Goal: Communication & Community: Answer question/provide support

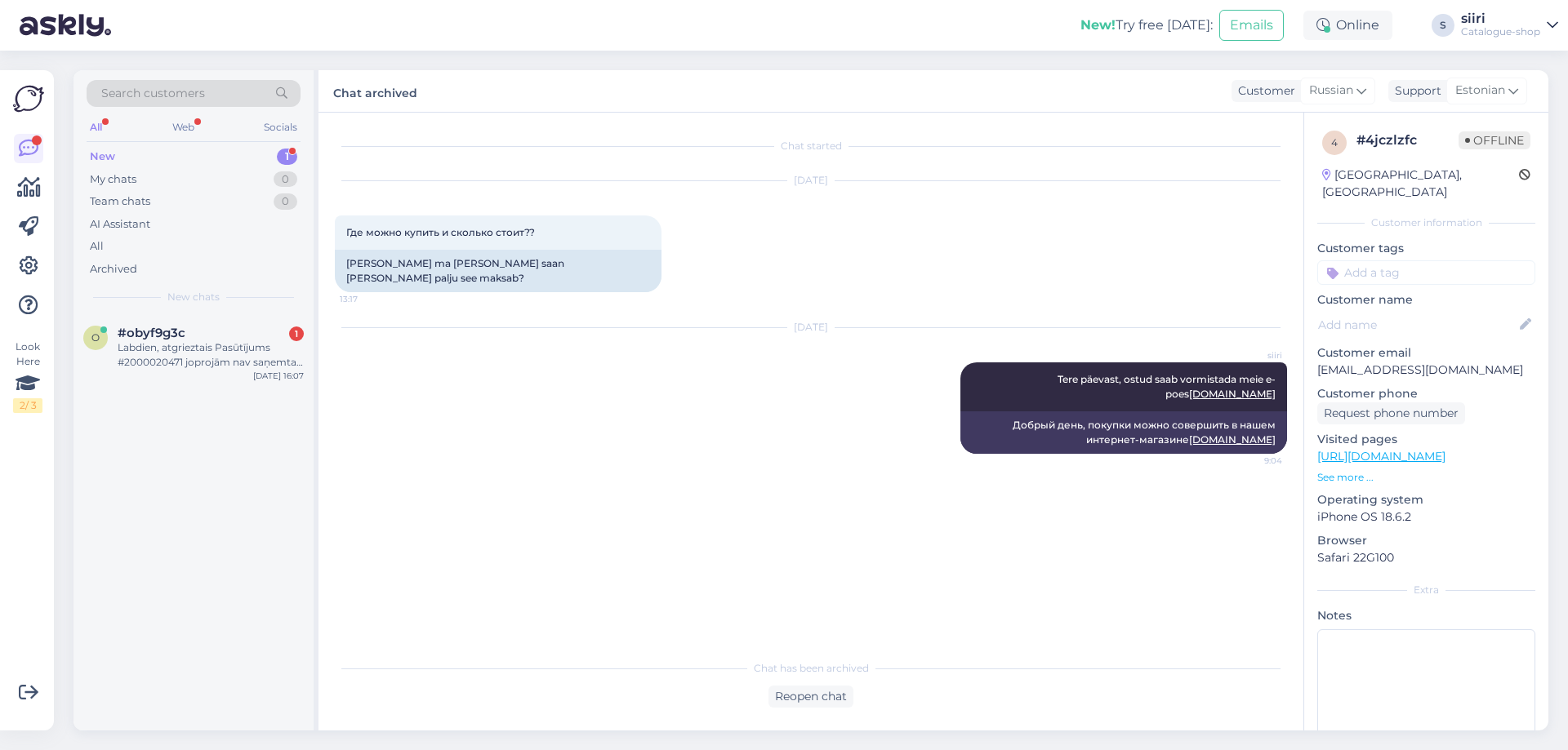
click at [112, 154] on div "New" at bounding box center [102, 157] width 25 height 16
click at [183, 366] on div "Labdien, atgrieztais Pasūtījums #2000020471 joprojām nav saņemta naudas atmaksa…" at bounding box center [211, 355] width 186 height 29
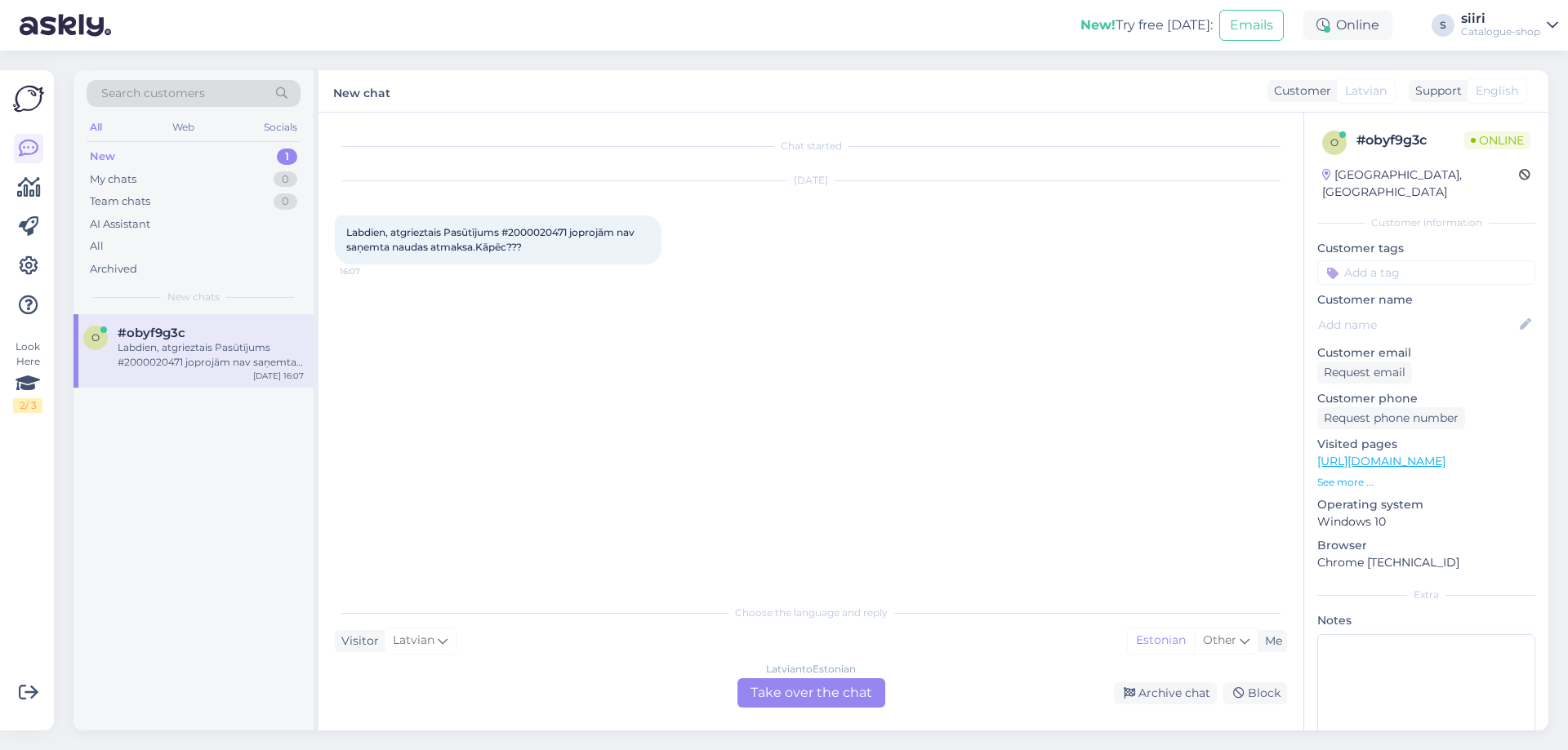
click at [846, 693] on div "[DEMOGRAPHIC_DATA] to Estonian Take over the chat" at bounding box center [812, 693] width 148 height 29
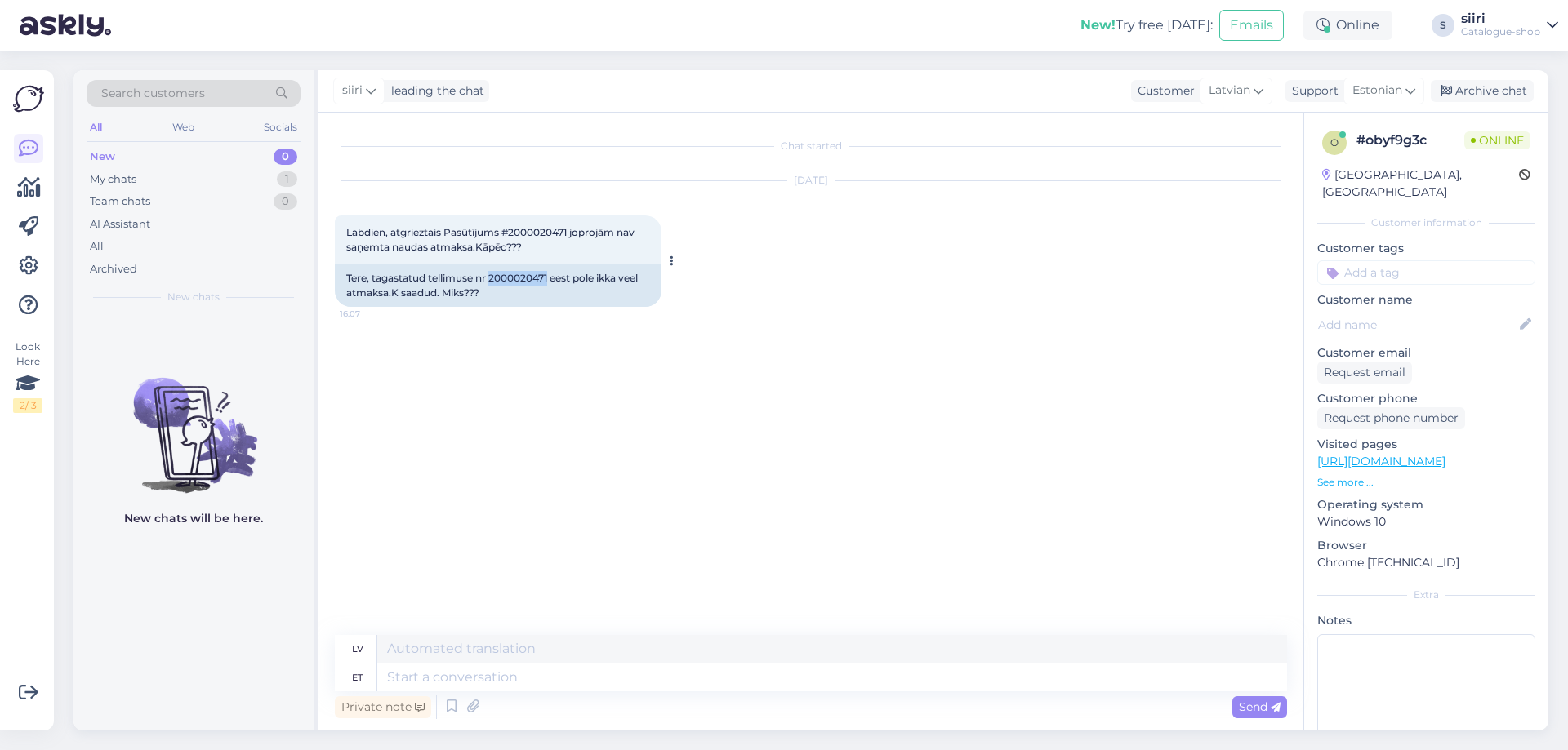
drag, startPoint x: 492, startPoint y: 276, endPoint x: 551, endPoint y: 277, distance: 59.0
click at [551, 277] on div "Tere, tagastatud tellimuse nr 2000020471 eest pole ikka veel atmaksa.K saadud. …" at bounding box center [498, 285] width 327 height 42
copy div "2000020471"
click at [423, 673] on textarea at bounding box center [832, 678] width 910 height 28
type textarea "Tere"
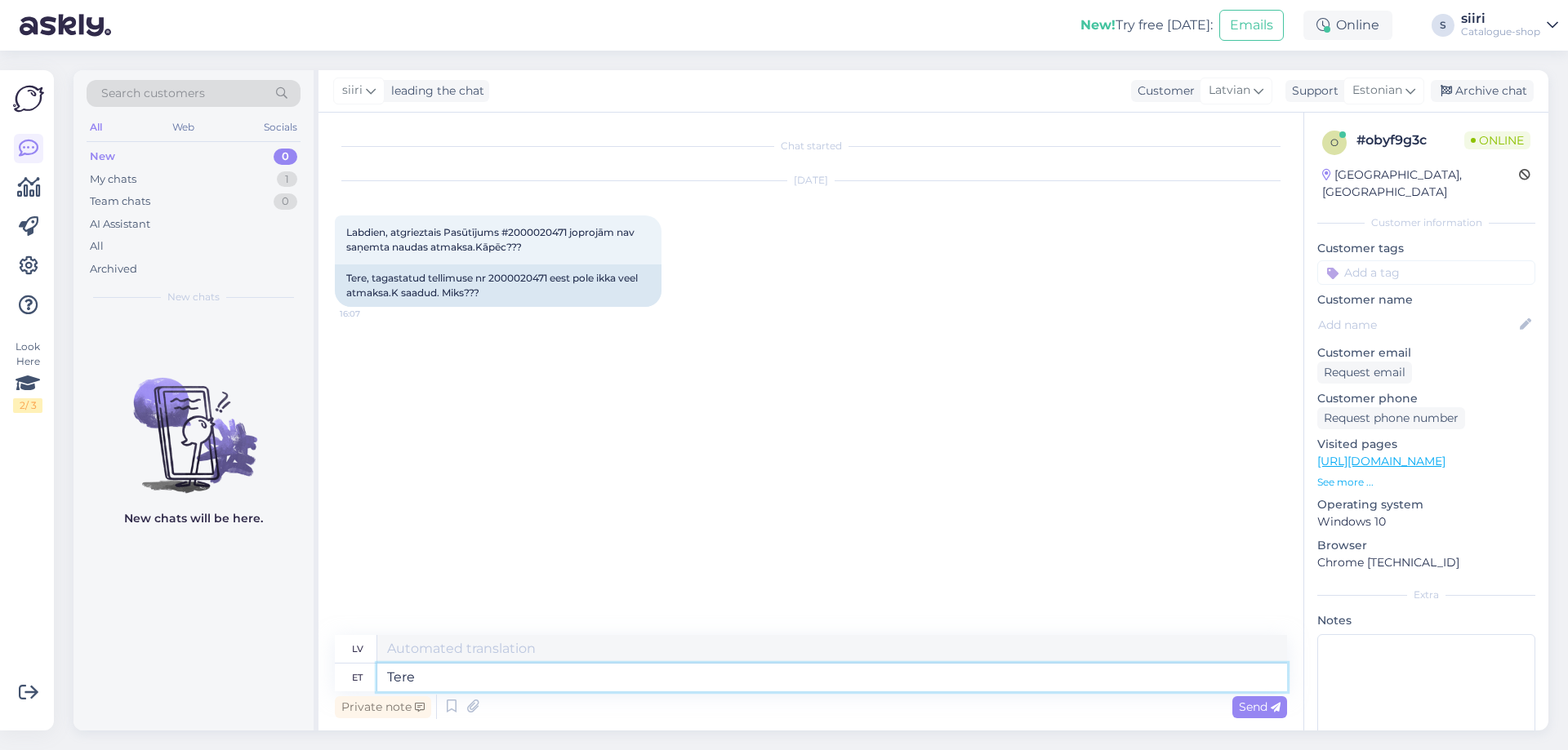
type textarea "Sveiki"
type textarea "Tere päevast"
type textarea "Labdien"
type textarea "Tere päevast,"
type textarea "Labdien,"
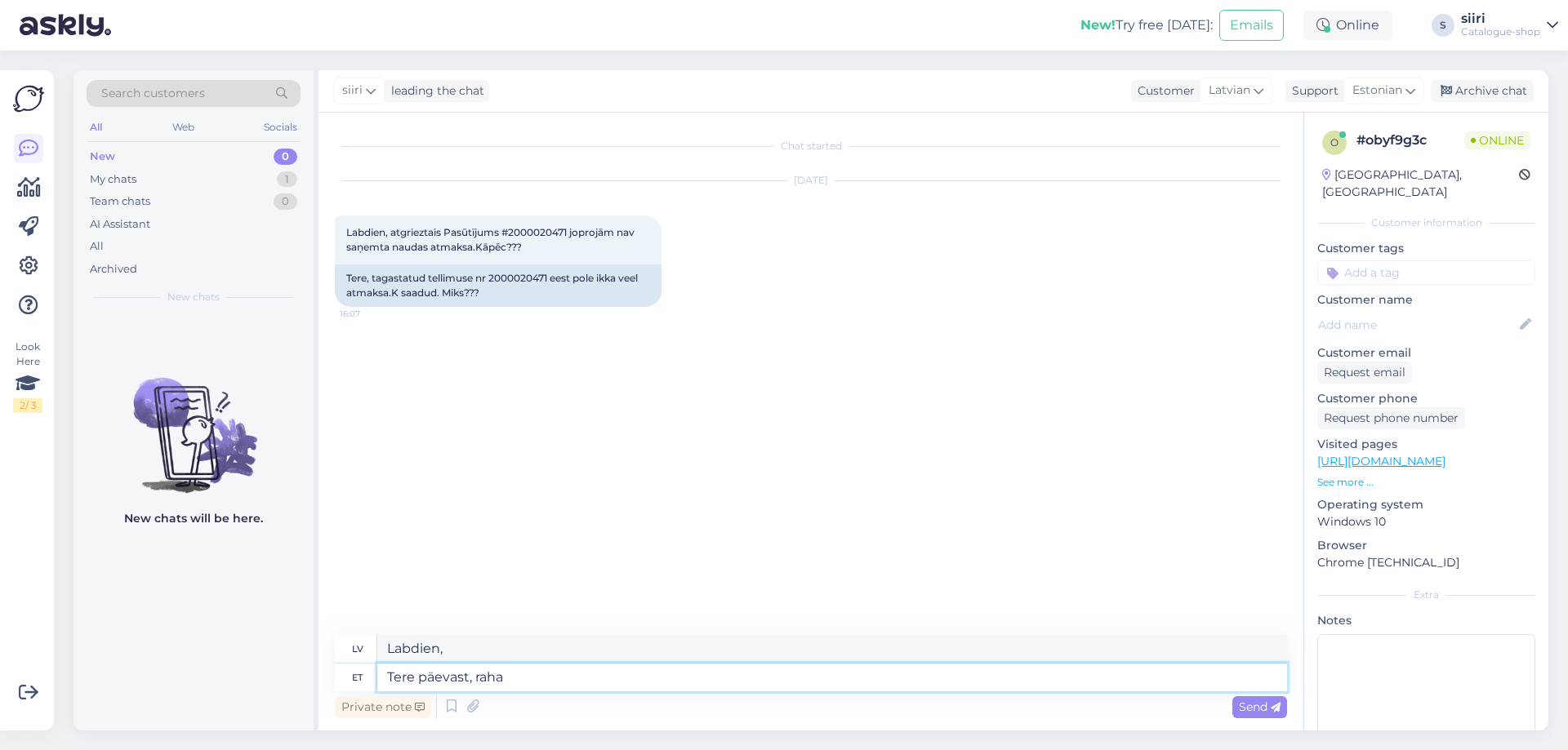
type textarea "Tere päevast, raha"
type textarea "Labdien, nauda"
type textarea "Tere päevast, raha tagastus"
type textarea "Labdien, nauda atpakaļ"
type textarea "Tere päevast, raha tagastus vormistat"
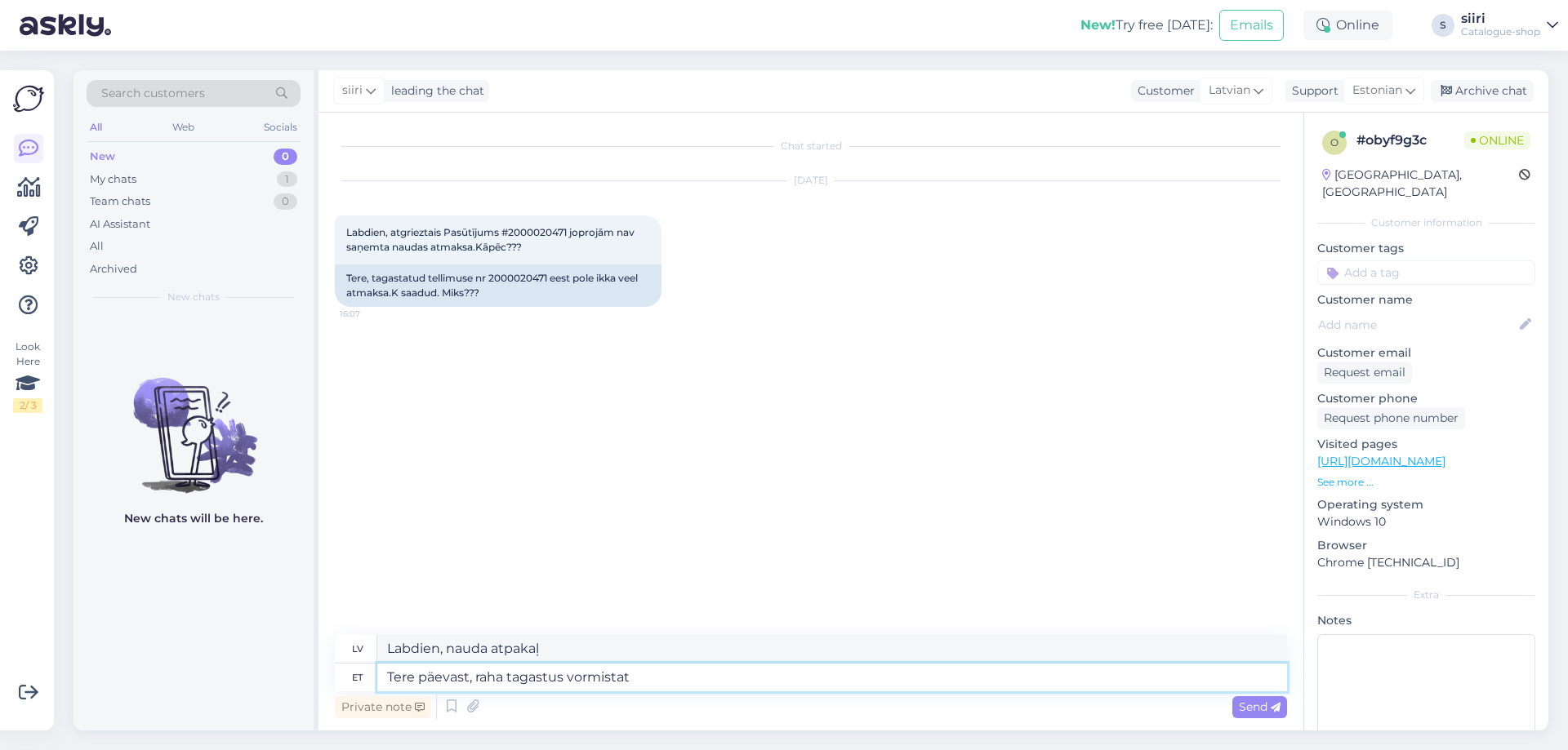
type textarea "Labdien, es apstrādāju atmaksu."
type textarea "Tere päevast, raha tagastus vormistatakse"
type textarea "Labdien, atmaksa tiek apstrādāta."
type textarea "Tere päevast, raha tagastus vormistatakse sellel"
type textarea "Labdien, atmaksa tiks apstrādāta šajā datumā."
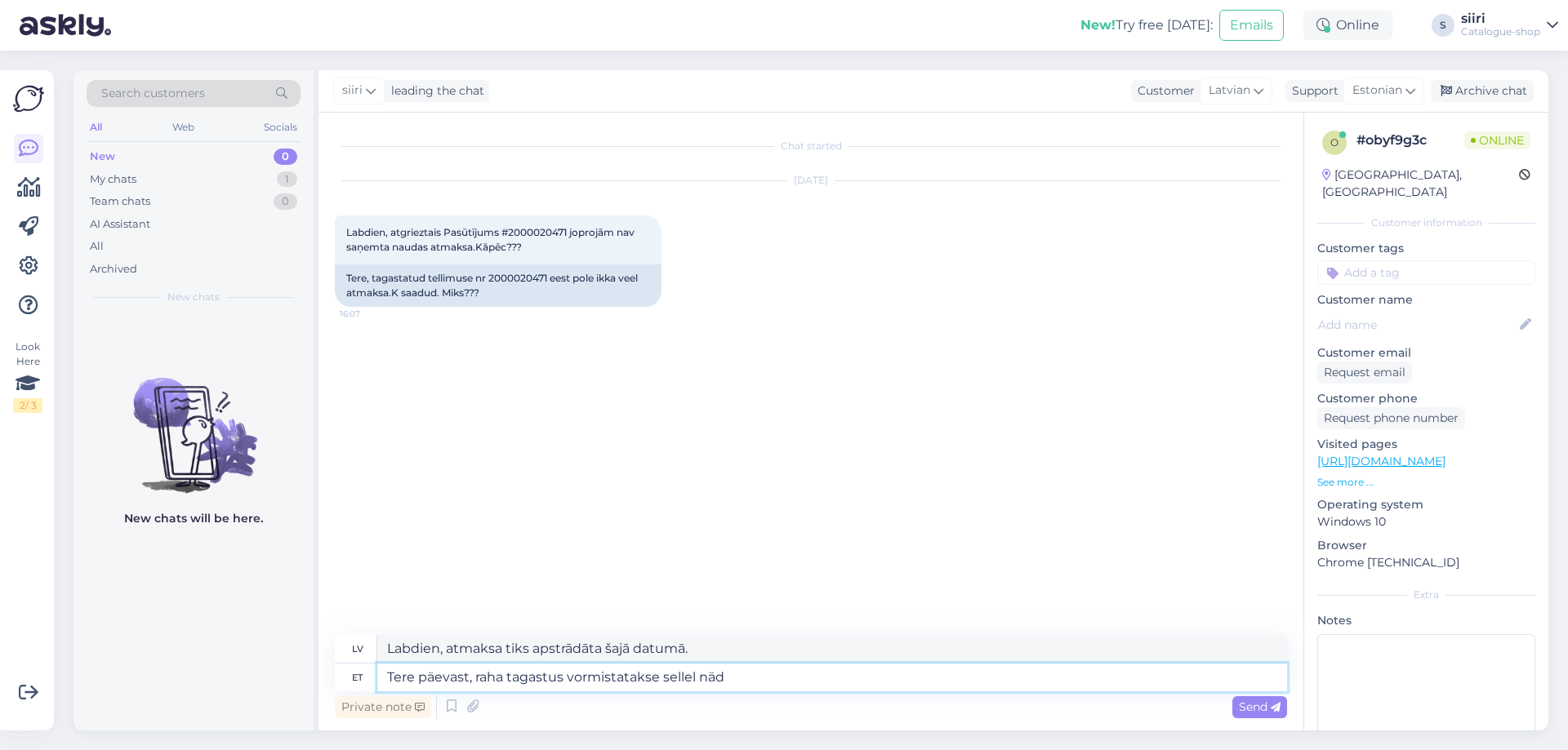
type textarea "Tere päevast, raha tagastus vormistatakse sellel näda"
type textarea "Labdien, atmaksa tiks apstrādāta šonedēļ."
type textarea "Tere päevast, raha tagastus vormistatakse sellel nädalal."
click at [1262, 703] on span "Send" at bounding box center [1260, 707] width 41 height 15
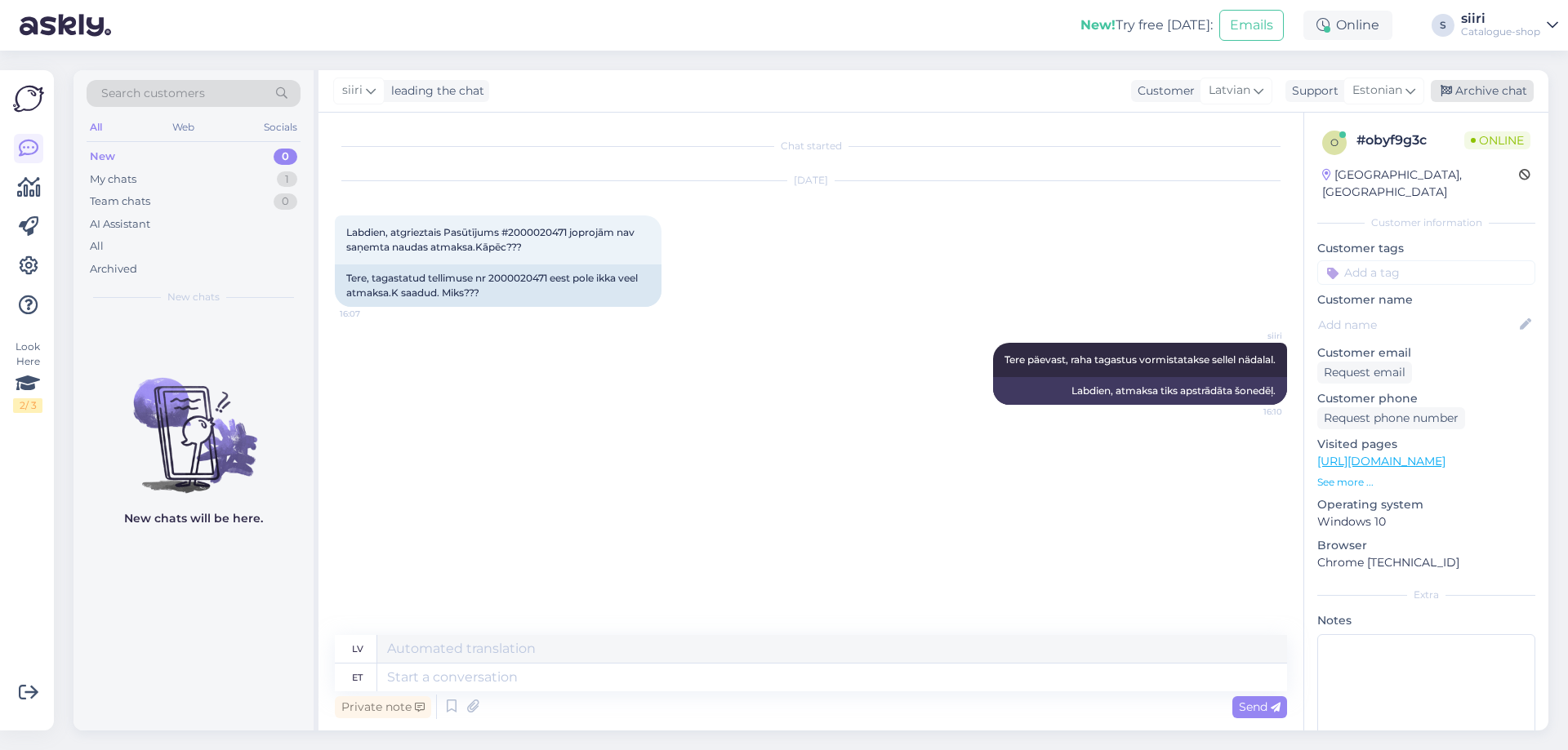
click at [1502, 84] on div "Archive chat" at bounding box center [1482, 91] width 103 height 22
